Goal: Task Accomplishment & Management: Use online tool/utility

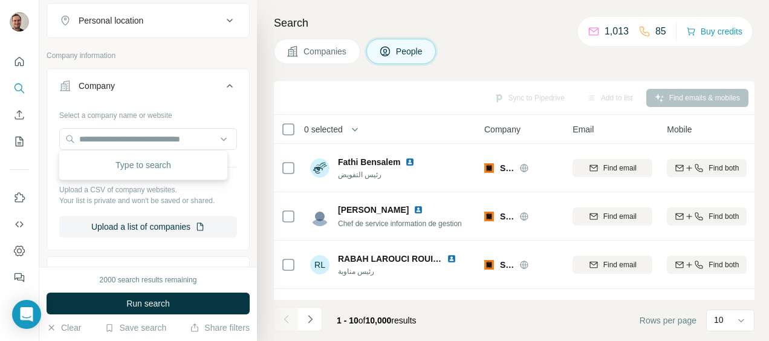
scroll to position [333, 0]
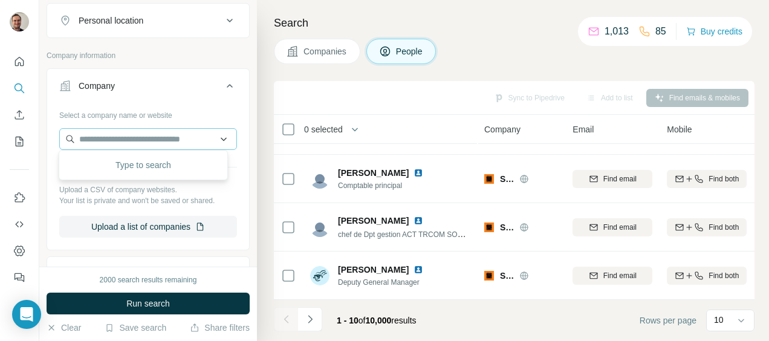
click at [113, 131] on input "text" at bounding box center [148, 139] width 178 height 22
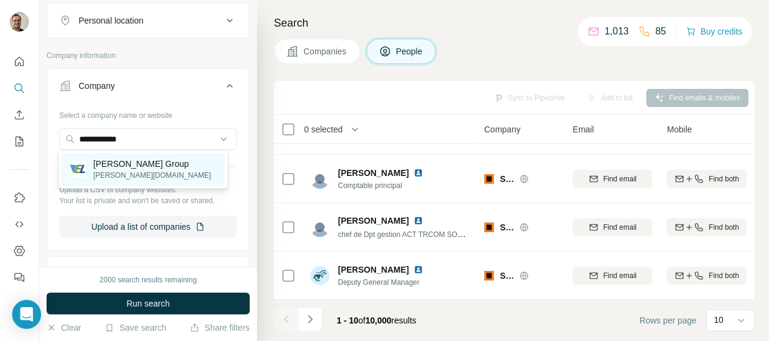
type input "**********"
click at [114, 162] on p "Vishvaraj Group" at bounding box center [152, 164] width 118 height 12
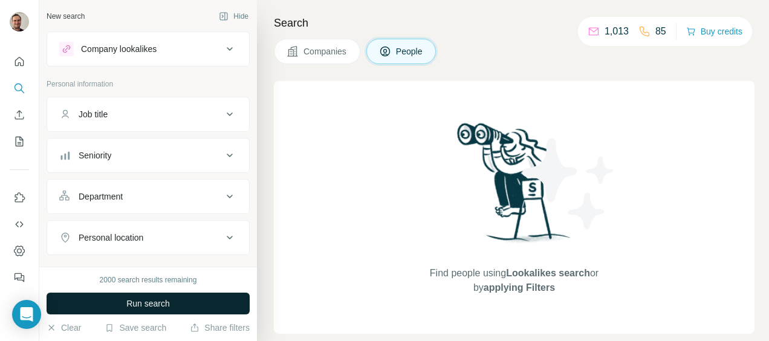
click at [209, 302] on button "Run search" at bounding box center [148, 304] width 203 height 22
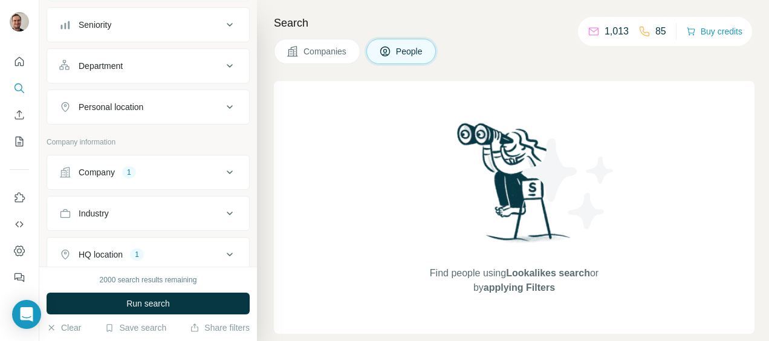
scroll to position [162, 0]
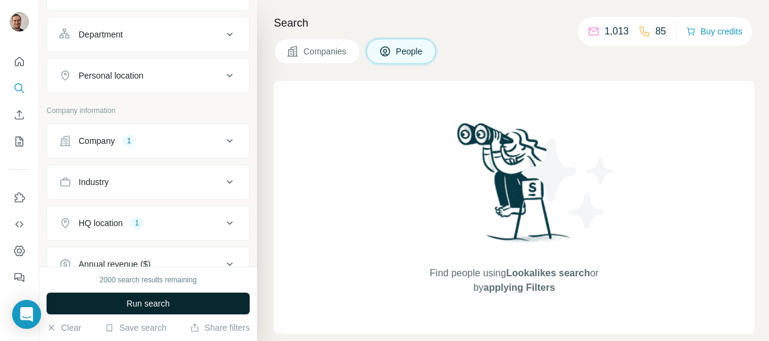
click at [161, 305] on span "Run search" at bounding box center [148, 303] width 44 height 12
click at [151, 225] on div "HQ location 1" at bounding box center [140, 223] width 163 height 12
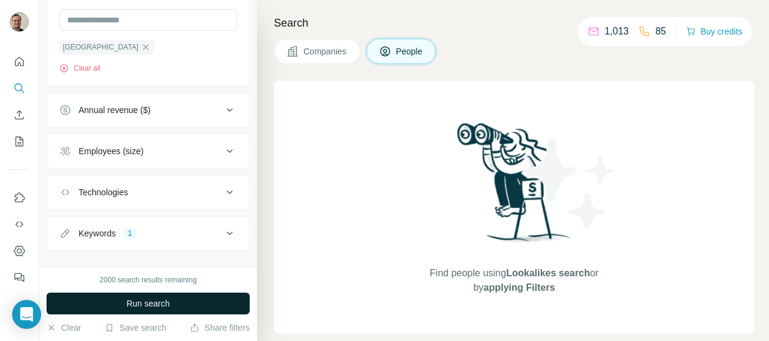
scroll to position [409, 0]
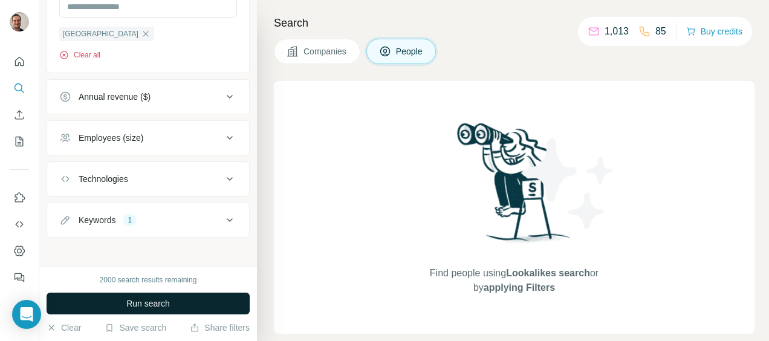
click at [91, 50] on button "Clear all" at bounding box center [79, 55] width 41 height 11
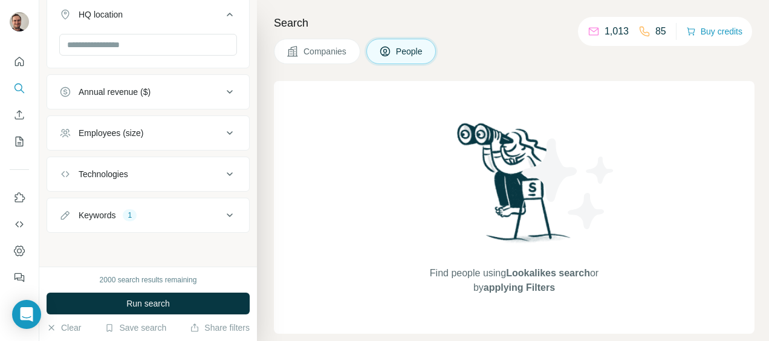
scroll to position [365, 0]
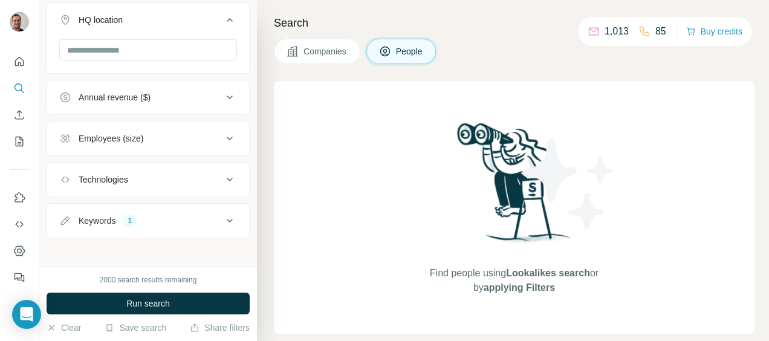
click at [222, 216] on icon at bounding box center [229, 220] width 15 height 15
click at [128, 220] on div "1" at bounding box center [130, 220] width 14 height 11
click at [129, 216] on div "1" at bounding box center [130, 220] width 14 height 11
click at [257, 251] on div "Search Companies People Find people using Lookalikes search or by applying Filt…" at bounding box center [513, 170] width 512 height 341
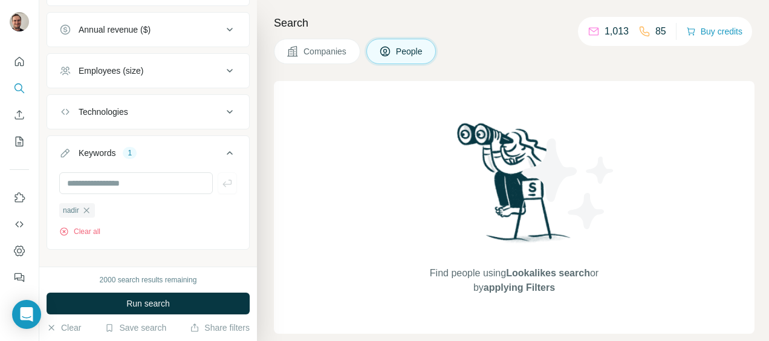
scroll to position [445, 0]
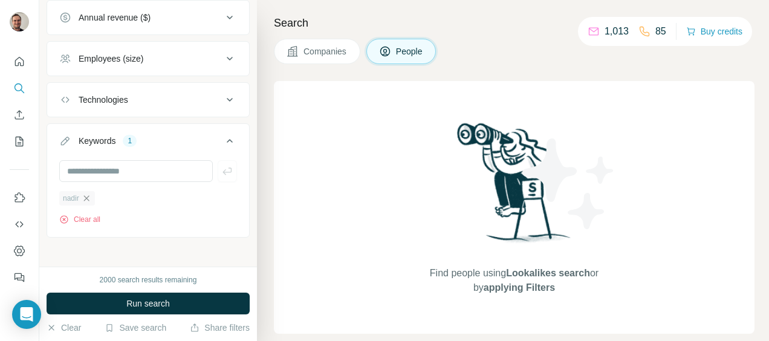
click at [90, 193] on icon "button" at bounding box center [87, 198] width 10 height 10
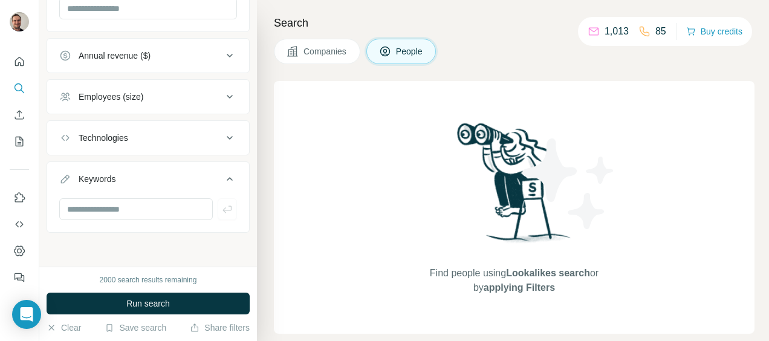
scroll to position [401, 0]
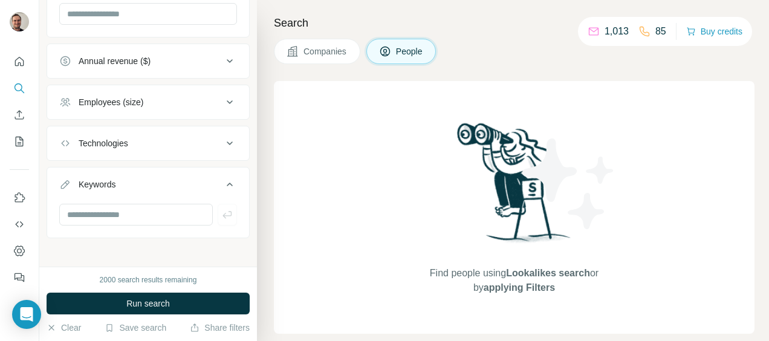
scroll to position [168, 0]
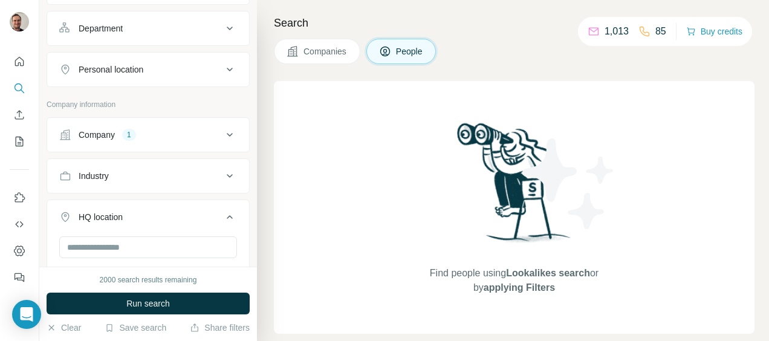
click at [222, 135] on icon at bounding box center [229, 135] width 15 height 15
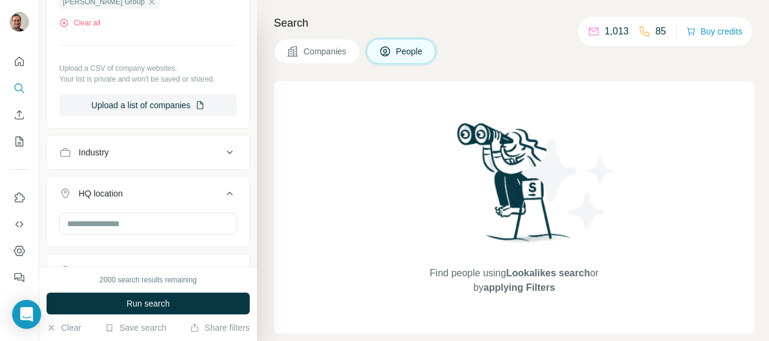
scroll to position [399, 0]
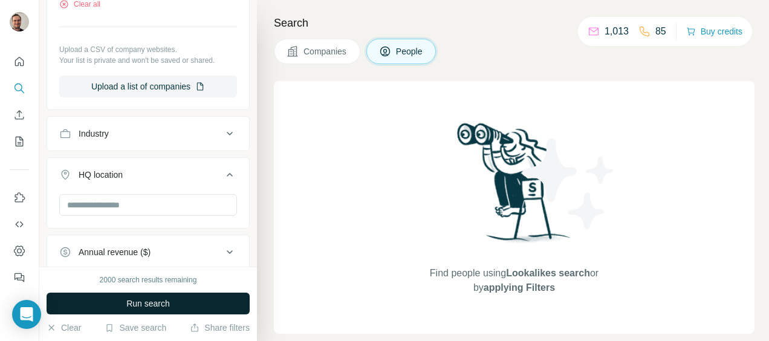
click at [208, 296] on button "Run search" at bounding box center [148, 304] width 203 height 22
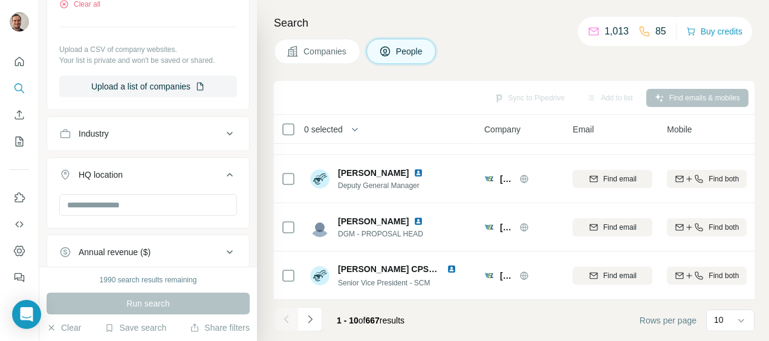
scroll to position [590, 0]
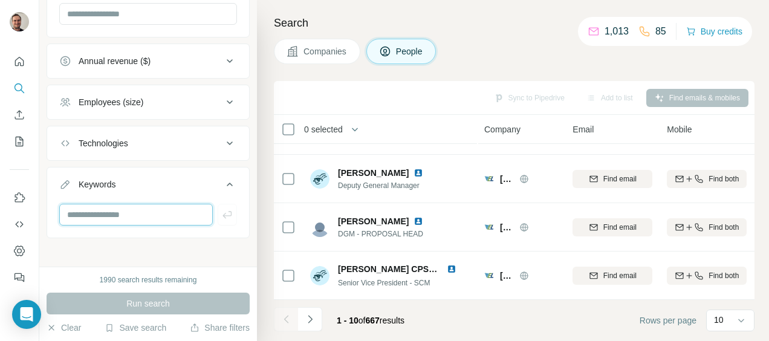
click at [163, 210] on input "text" at bounding box center [136, 215] width 154 height 22
type input "****"
click at [222, 211] on icon "button" at bounding box center [226, 214] width 9 height 7
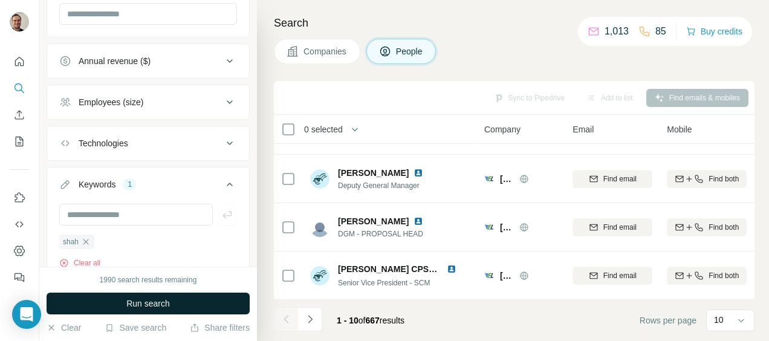
click at [205, 302] on button "Run search" at bounding box center [148, 304] width 203 height 22
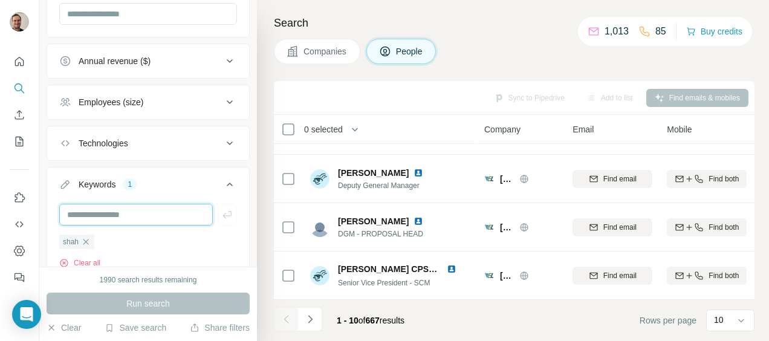
click at [138, 212] on input "text" at bounding box center [136, 215] width 154 height 22
type input "****"
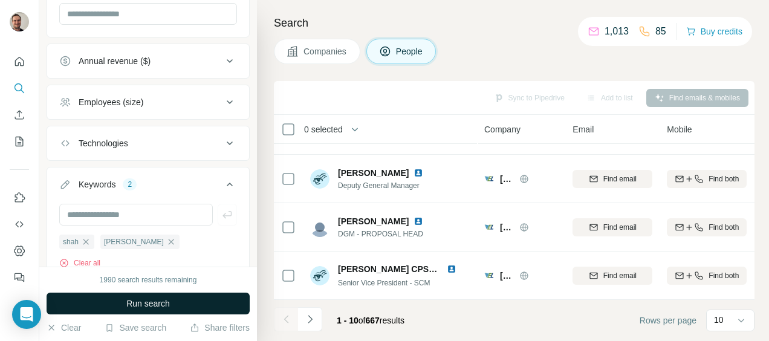
click at [147, 303] on span "Run search" at bounding box center [148, 303] width 44 height 12
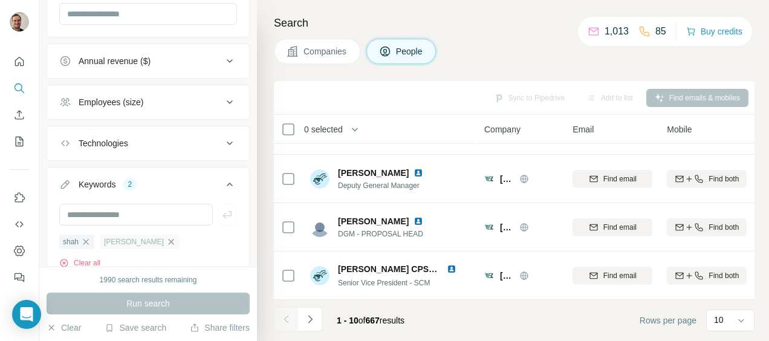
click at [166, 237] on icon "button" at bounding box center [171, 242] width 10 height 10
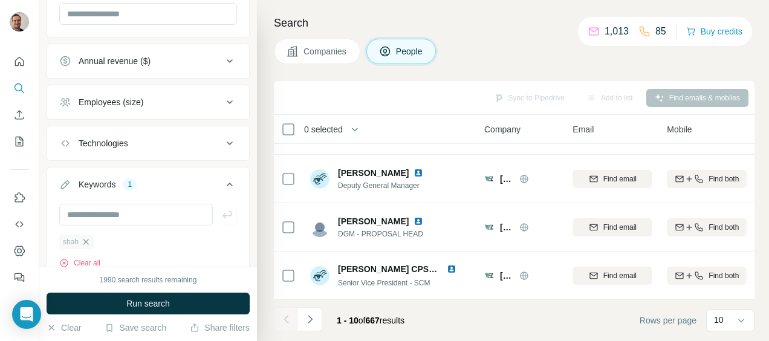
click at [86, 240] on icon "button" at bounding box center [86, 242] width 10 height 10
click at [752, 294] on div "0 selected People Company Email Mobile Lists Personal location Seniority Depart…" at bounding box center [514, 207] width 481 height 185
